Goal: Navigation & Orientation: Find specific page/section

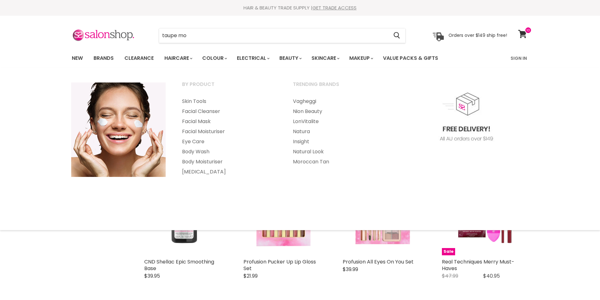
select select "created-descending"
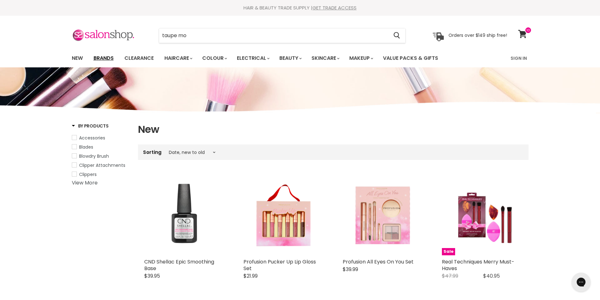
click at [104, 56] on link "Brands" at bounding box center [104, 58] width 30 height 13
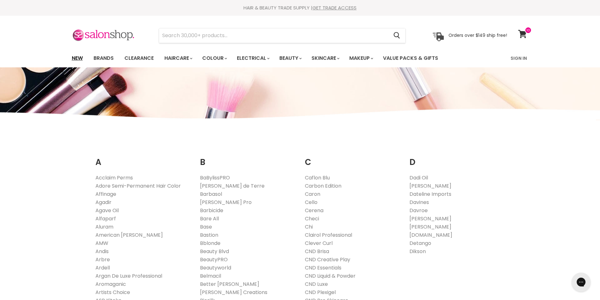
click at [74, 59] on link "New" at bounding box center [77, 58] width 20 height 13
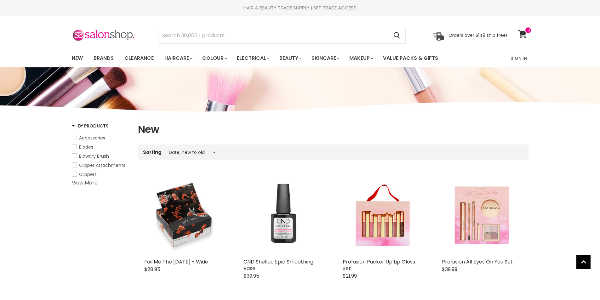
select select "created-descending"
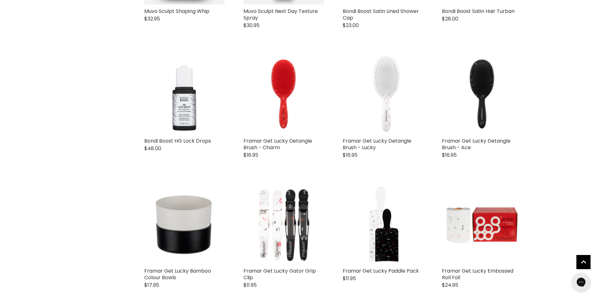
scroll to position [1323, 0]
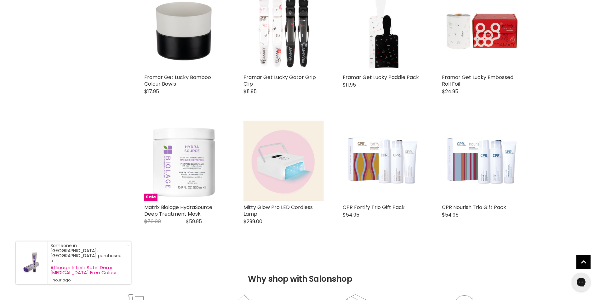
scroll to position [1512, 0]
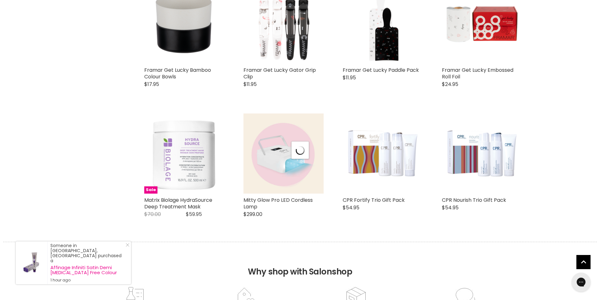
select select "created-descending"
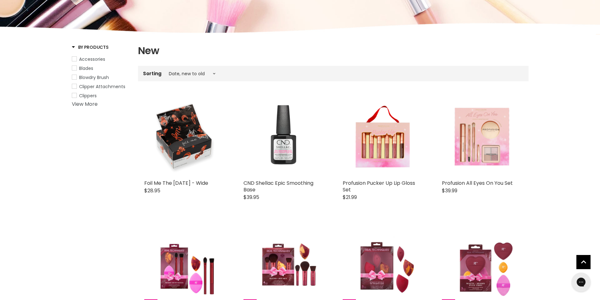
scroll to position [0, 0]
